Goal: Task Accomplishment & Management: Use online tool/utility

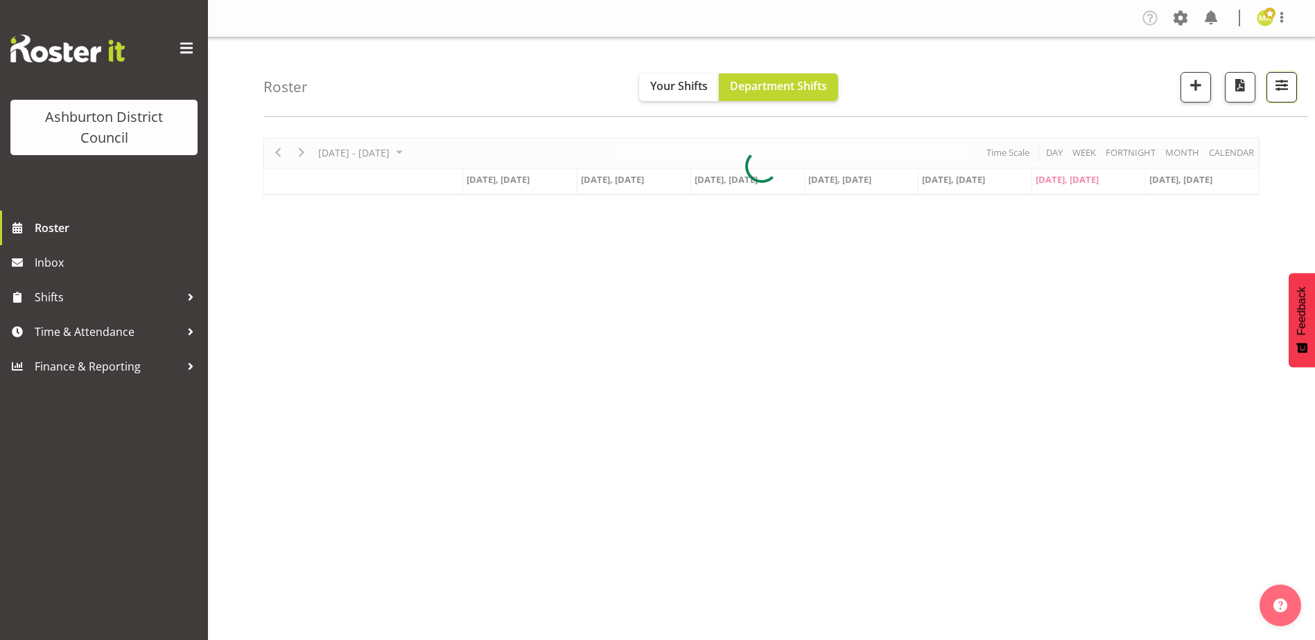
click at [1283, 96] on button "button" at bounding box center [1281, 87] width 30 height 30
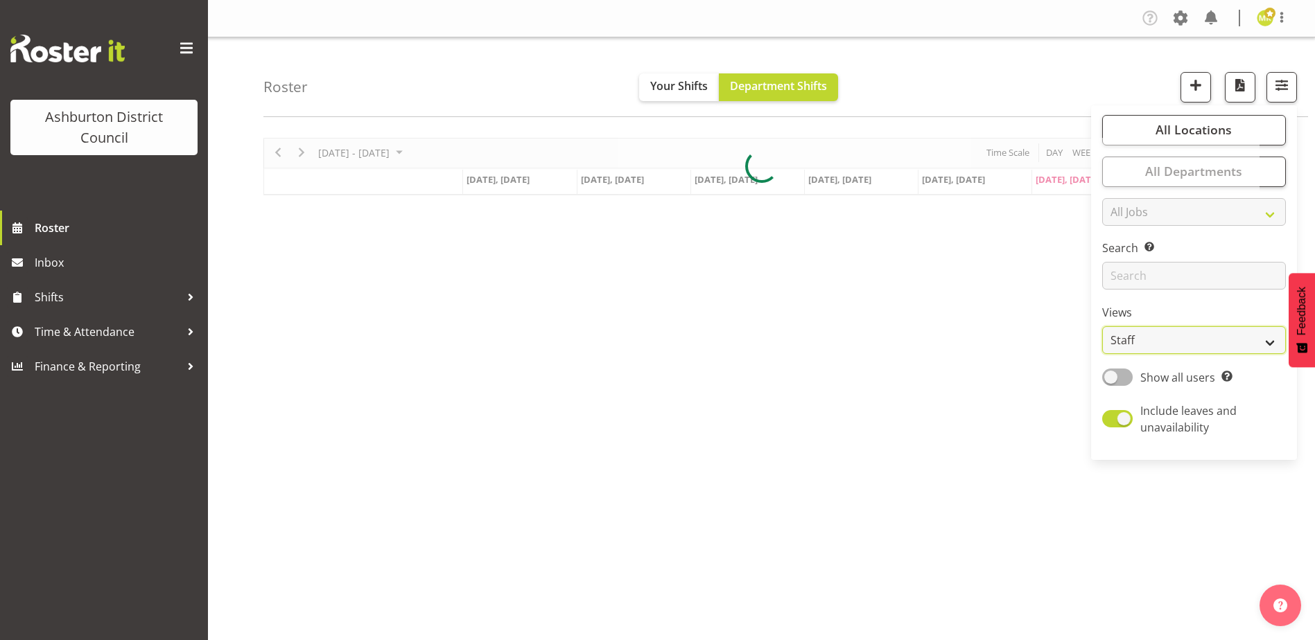
click at [1180, 327] on select "Staff Role Shift - Horizontal Shift - Vertical Staff - Location" at bounding box center [1194, 340] width 184 height 28
select select "shift"
click at [1103, 326] on select "Staff Role Shift - Horizontal Shift - Vertical Staff - Location" at bounding box center [1194, 340] width 184 height 28
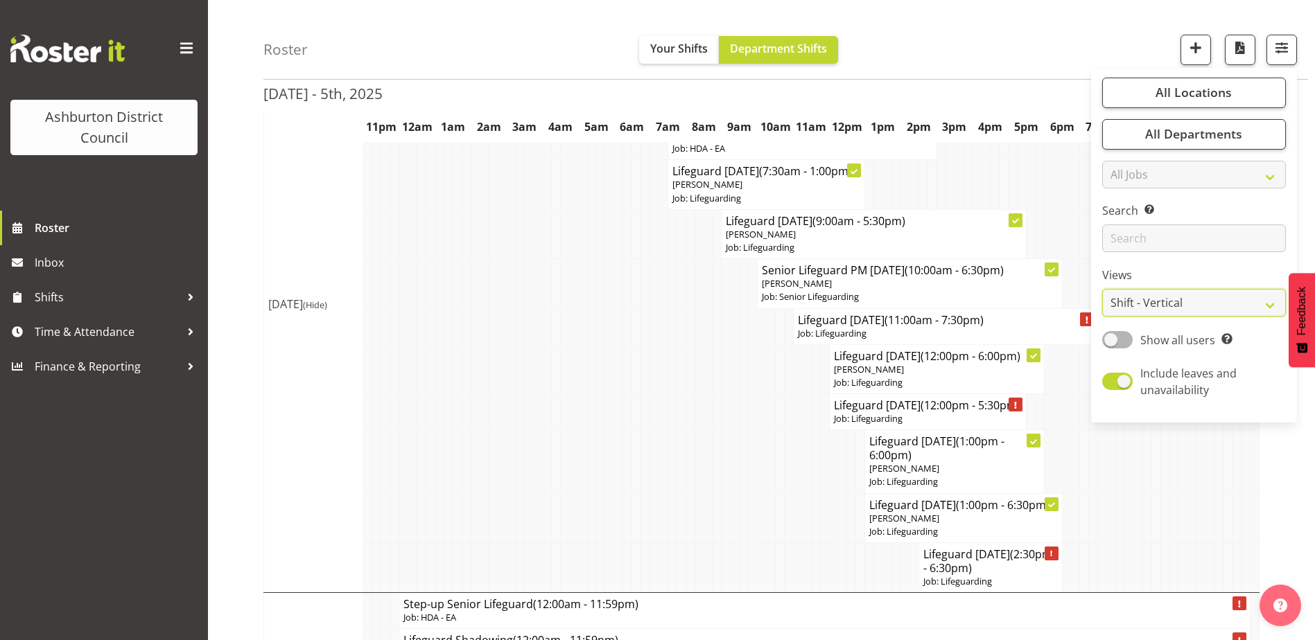
scroll to position [340, 0]
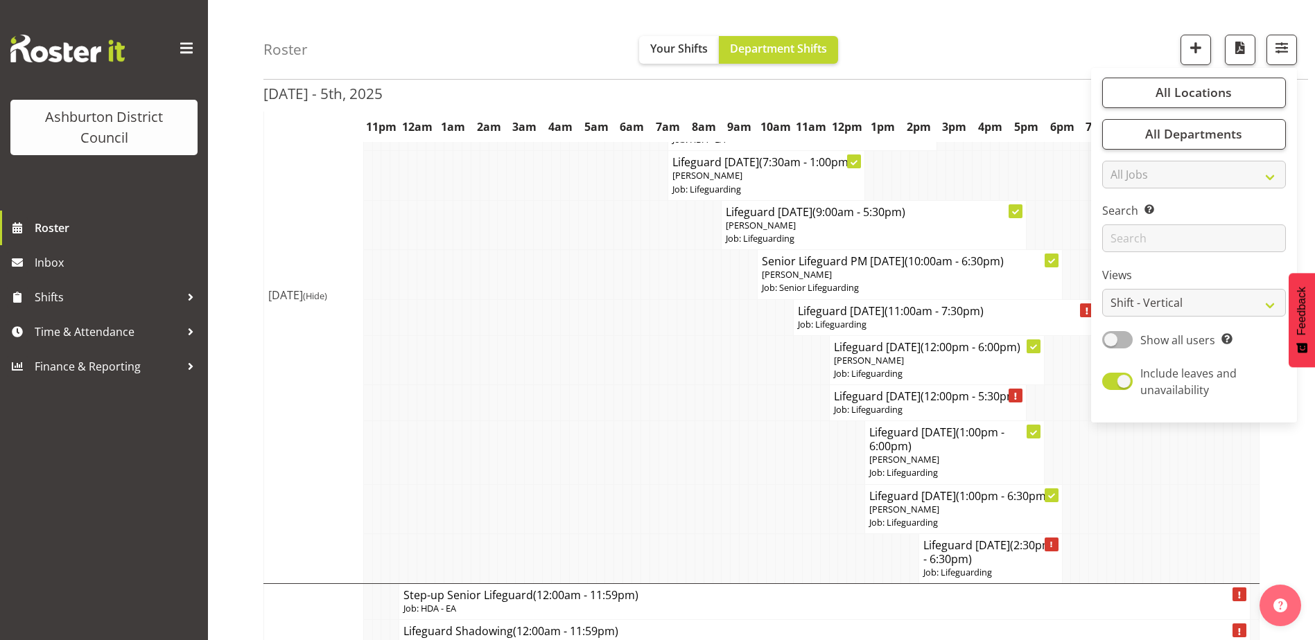
drag, startPoint x: 1227, startPoint y: 524, endPoint x: 1236, endPoint y: 489, distance: 36.7
click at [1227, 525] on td at bounding box center [1227, 508] width 9 height 49
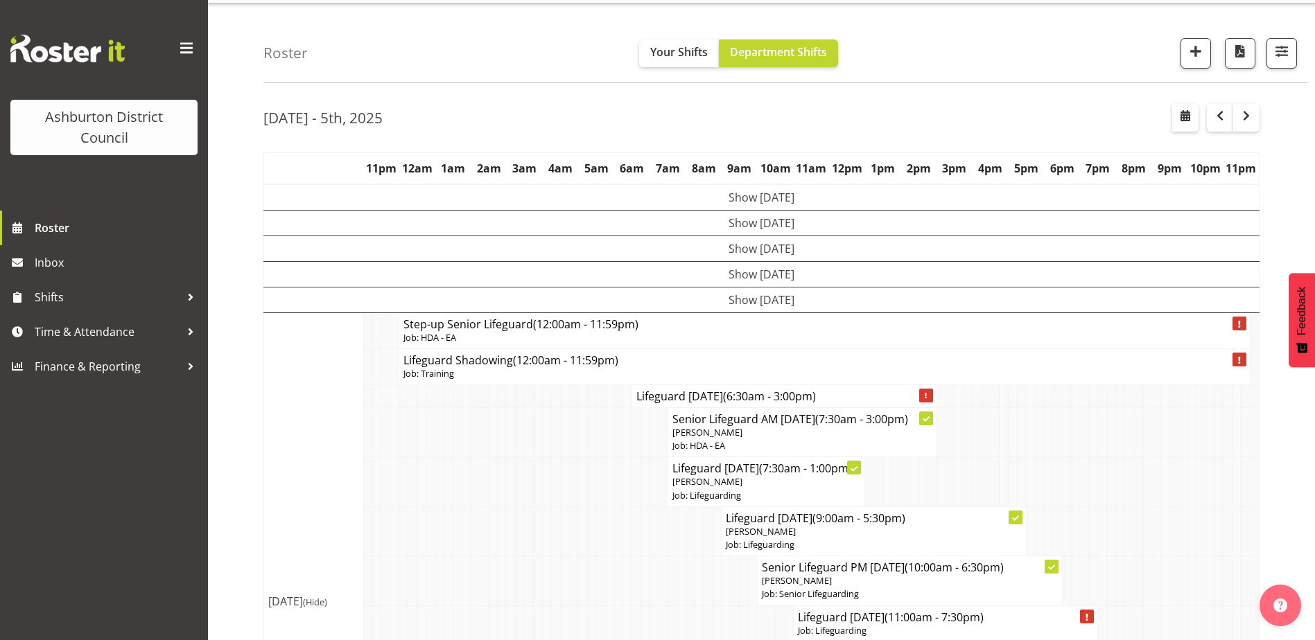
scroll to position [0, 0]
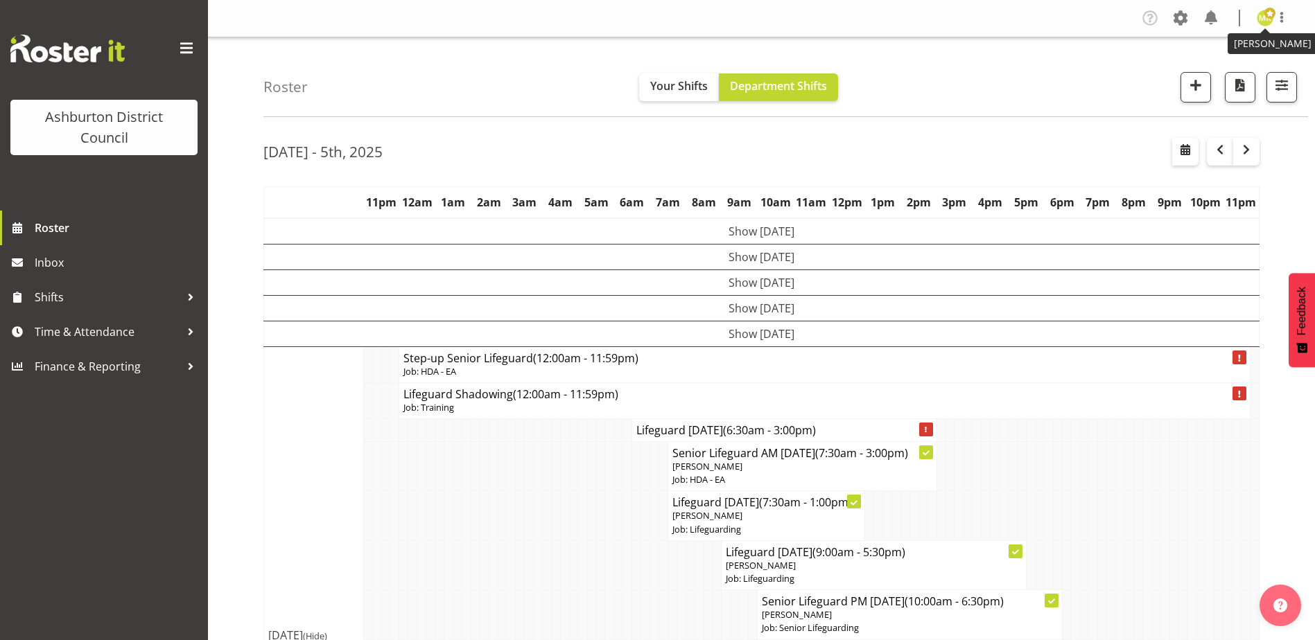
click at [1261, 17] on img at bounding box center [1265, 18] width 17 height 17
click at [1231, 64] on link "Log Out" at bounding box center [1223, 72] width 133 height 25
